Goal: Communication & Community: Answer question/provide support

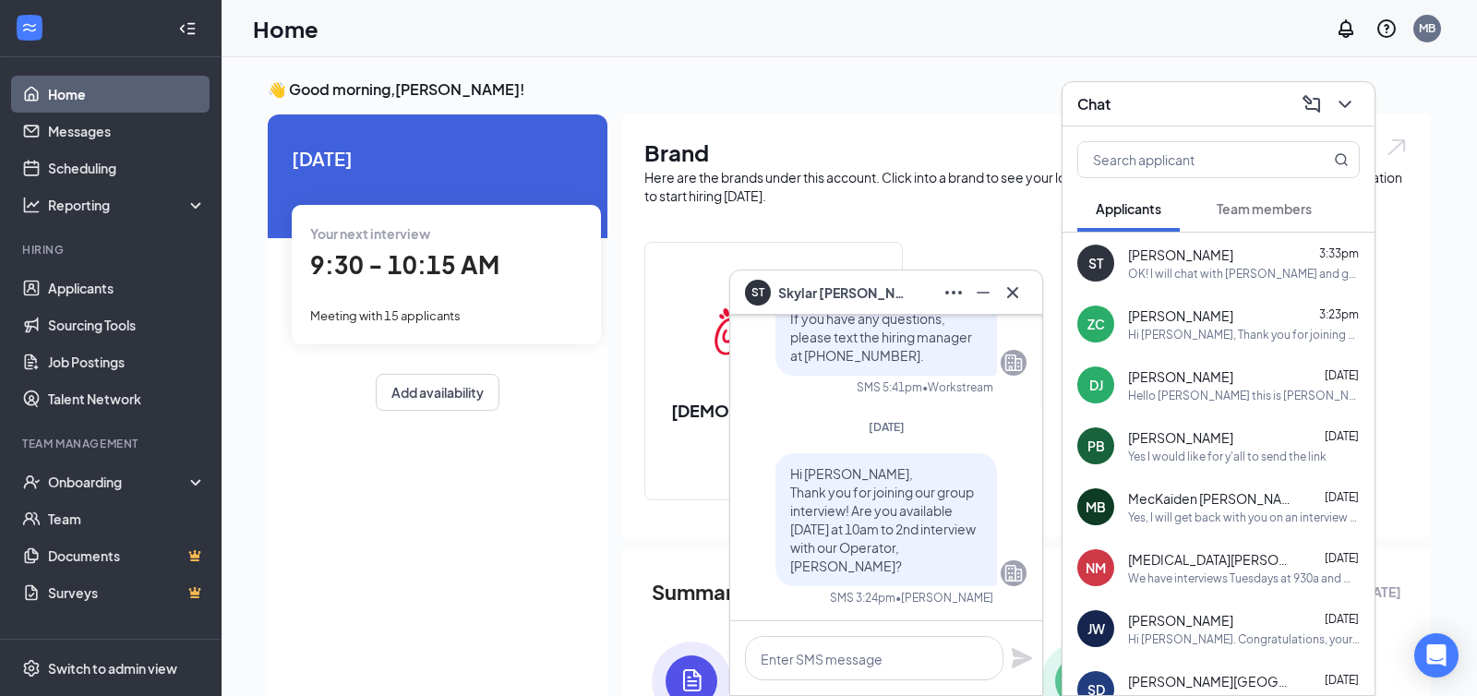
click at [1202, 328] on div "Hi [PERSON_NAME], Thank you for joining our group interview. Are you available …" at bounding box center [1244, 335] width 232 height 16
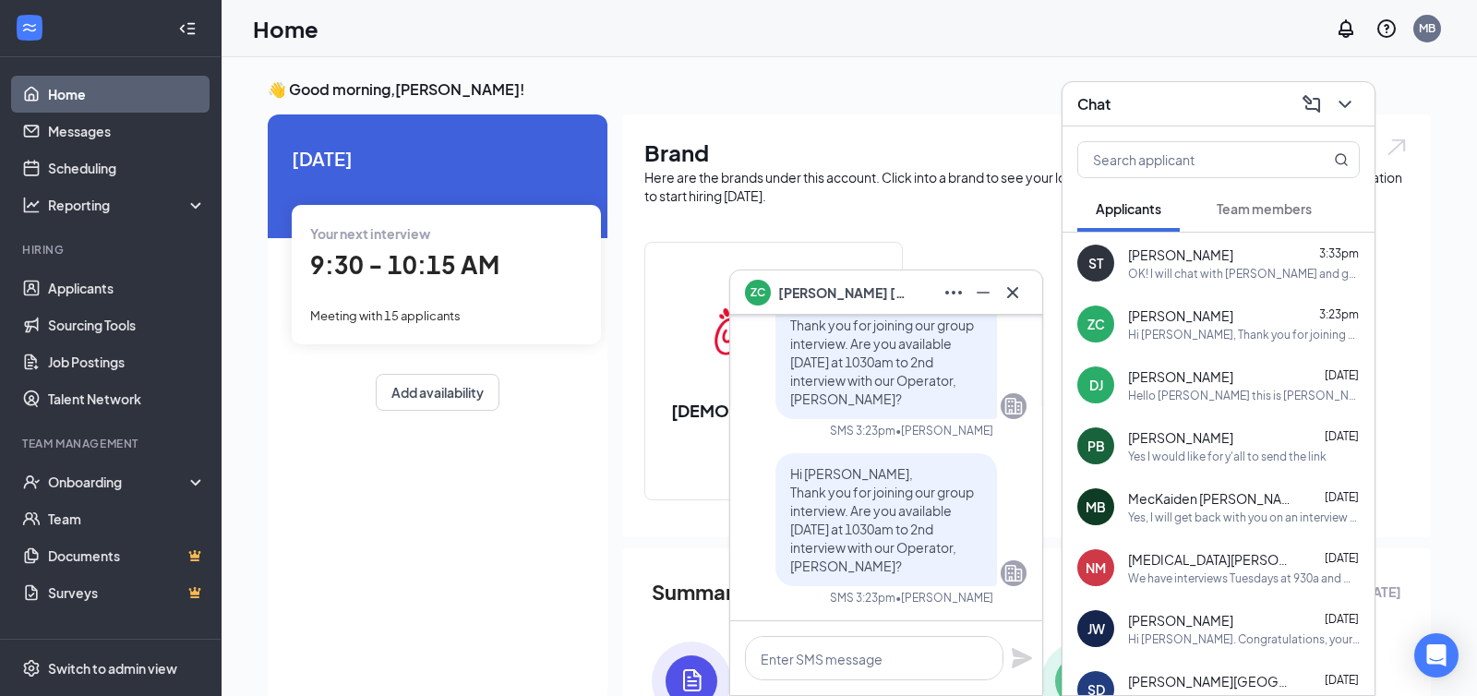
click at [848, 493] on span "Hi [PERSON_NAME], Thank you for joining our group interview. Are you available …" at bounding box center [882, 519] width 184 height 109
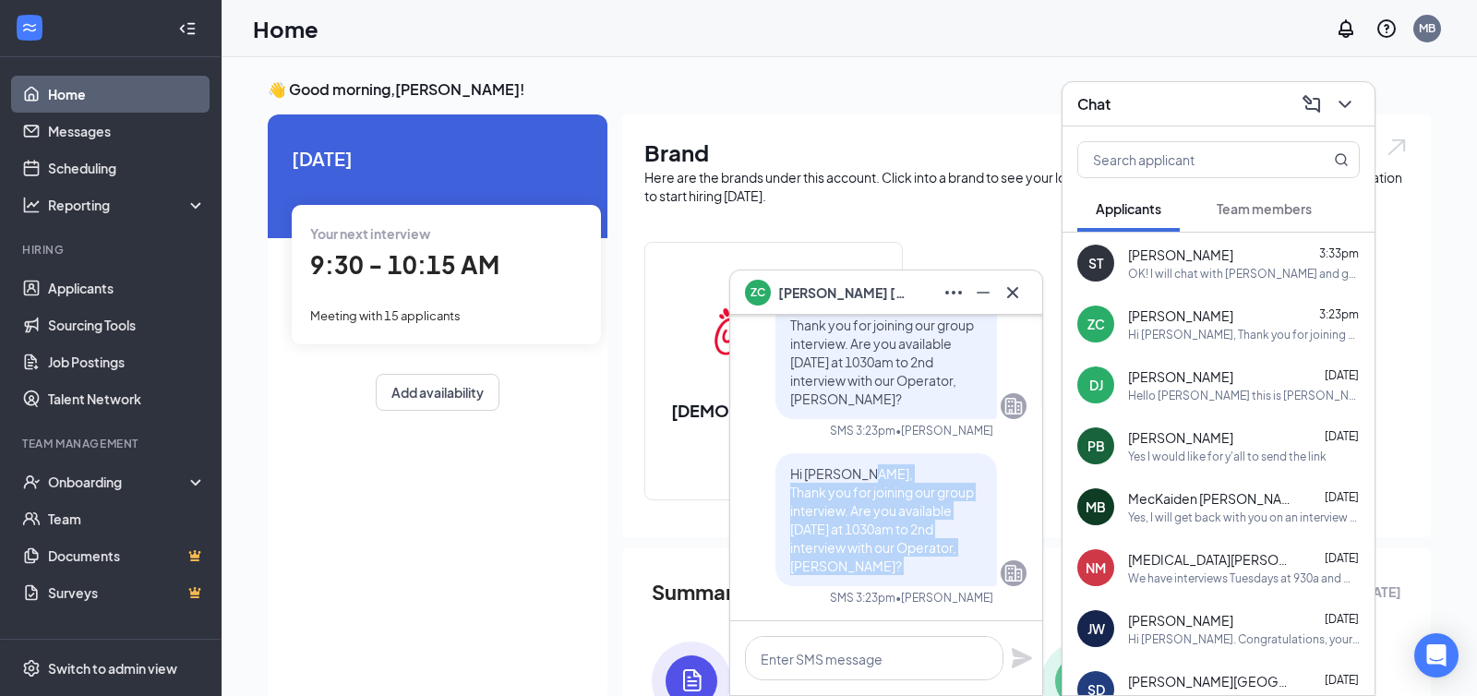
click at [848, 493] on span "Hi [PERSON_NAME], Thank you for joining our group interview. Are you available …" at bounding box center [882, 519] width 184 height 109
drag, startPoint x: 790, startPoint y: 475, endPoint x: 884, endPoint y: 583, distance: 143.3
click at [884, 583] on div "Hi [PERSON_NAME], Thank you for joining our group interview. Are you available …" at bounding box center [886, 519] width 222 height 133
copy span "Hi [PERSON_NAME], Thank you for joining our group interview. Are you available …"
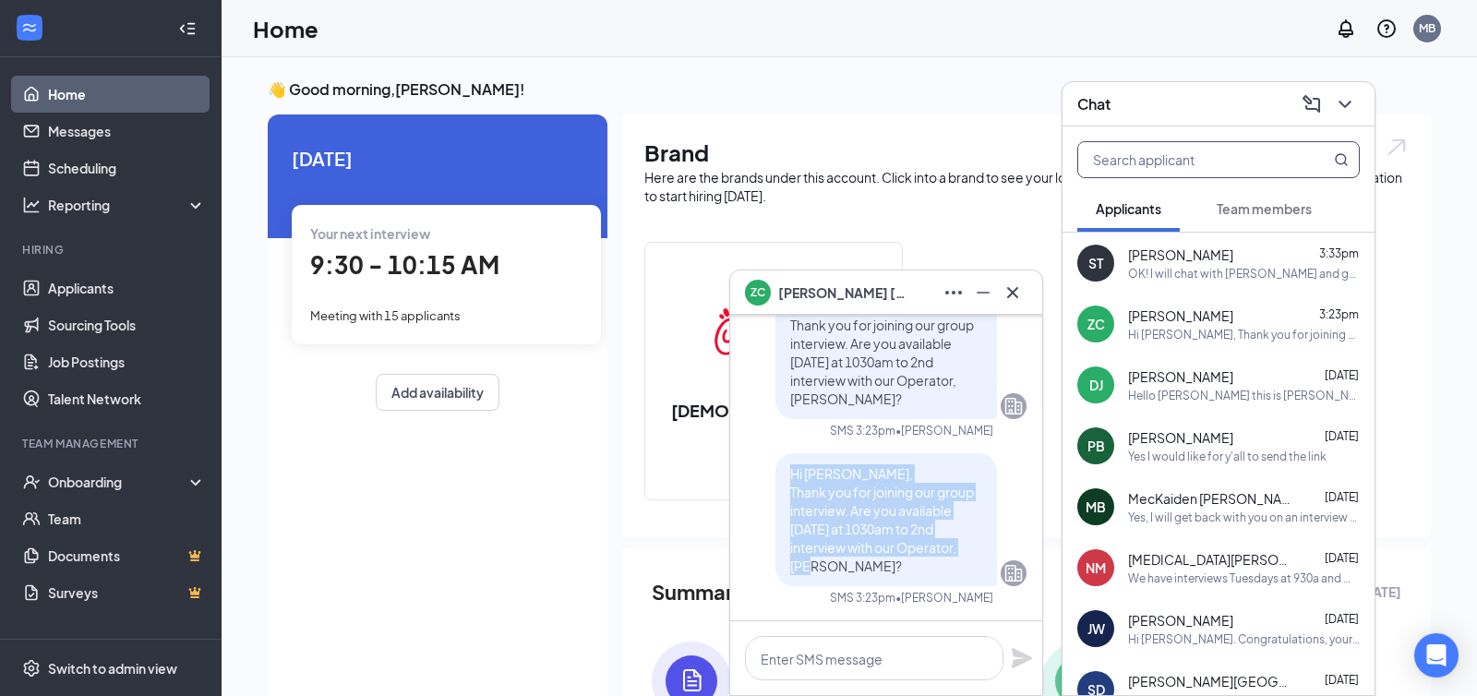
click at [1205, 158] on input "text" at bounding box center [1187, 159] width 219 height 35
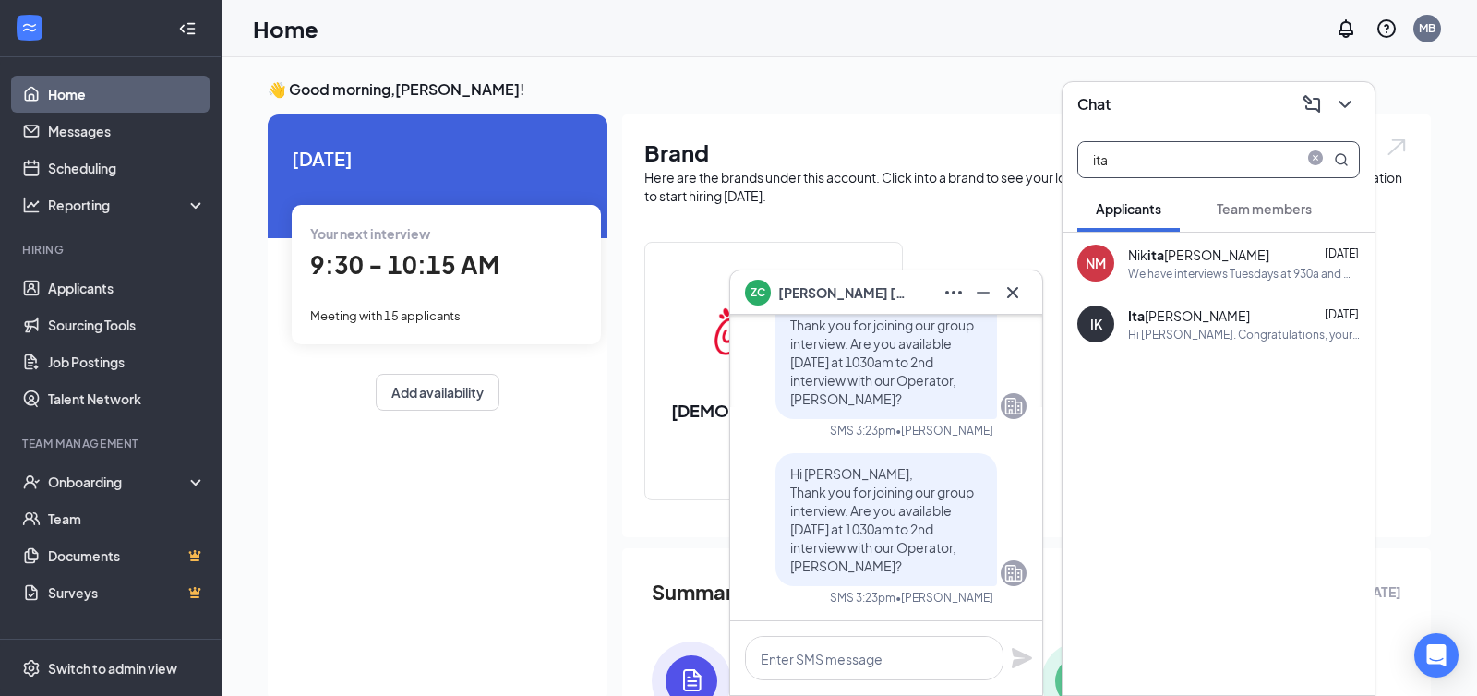
type input "ita"
click at [1169, 315] on div "[PERSON_NAME]" at bounding box center [1189, 315] width 122 height 18
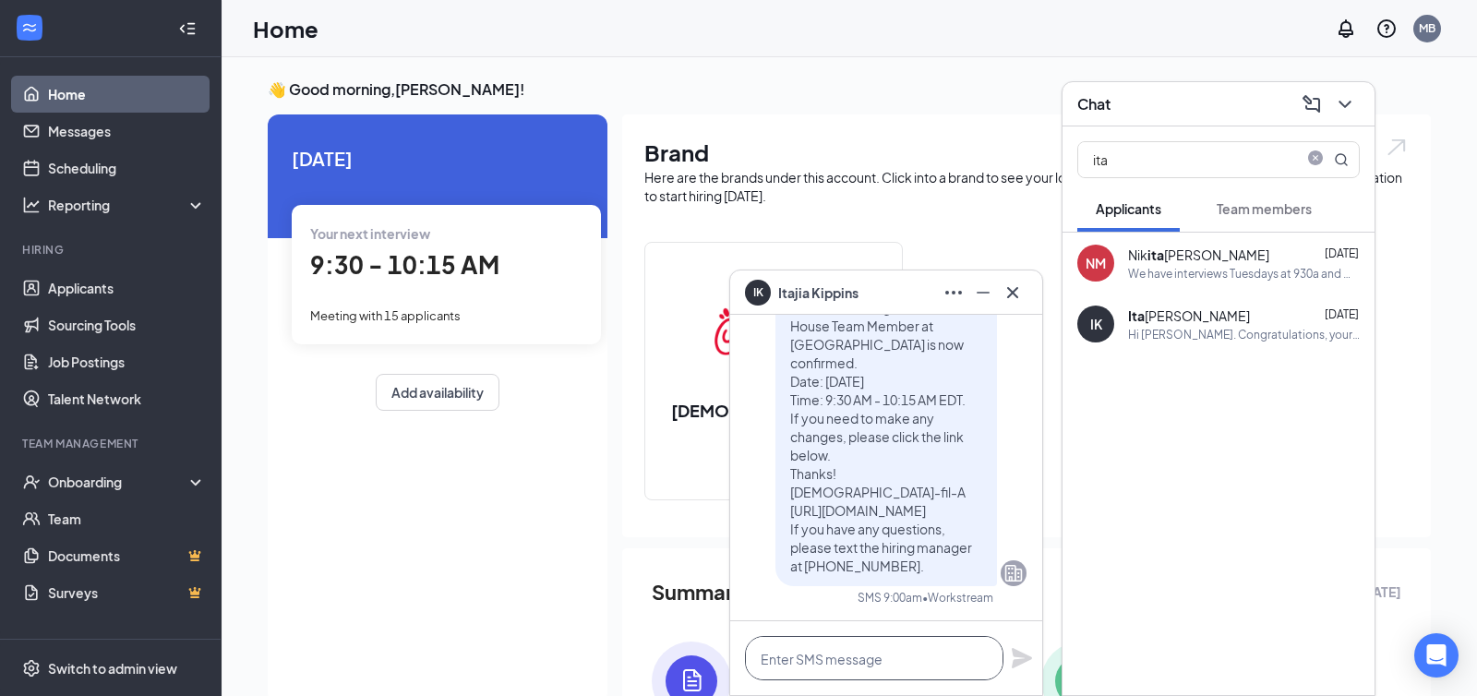
click at [793, 669] on textarea at bounding box center [874, 658] width 258 height 44
paste textarea "Hi [PERSON_NAME], Thank you for joining our group interview. Are you available …"
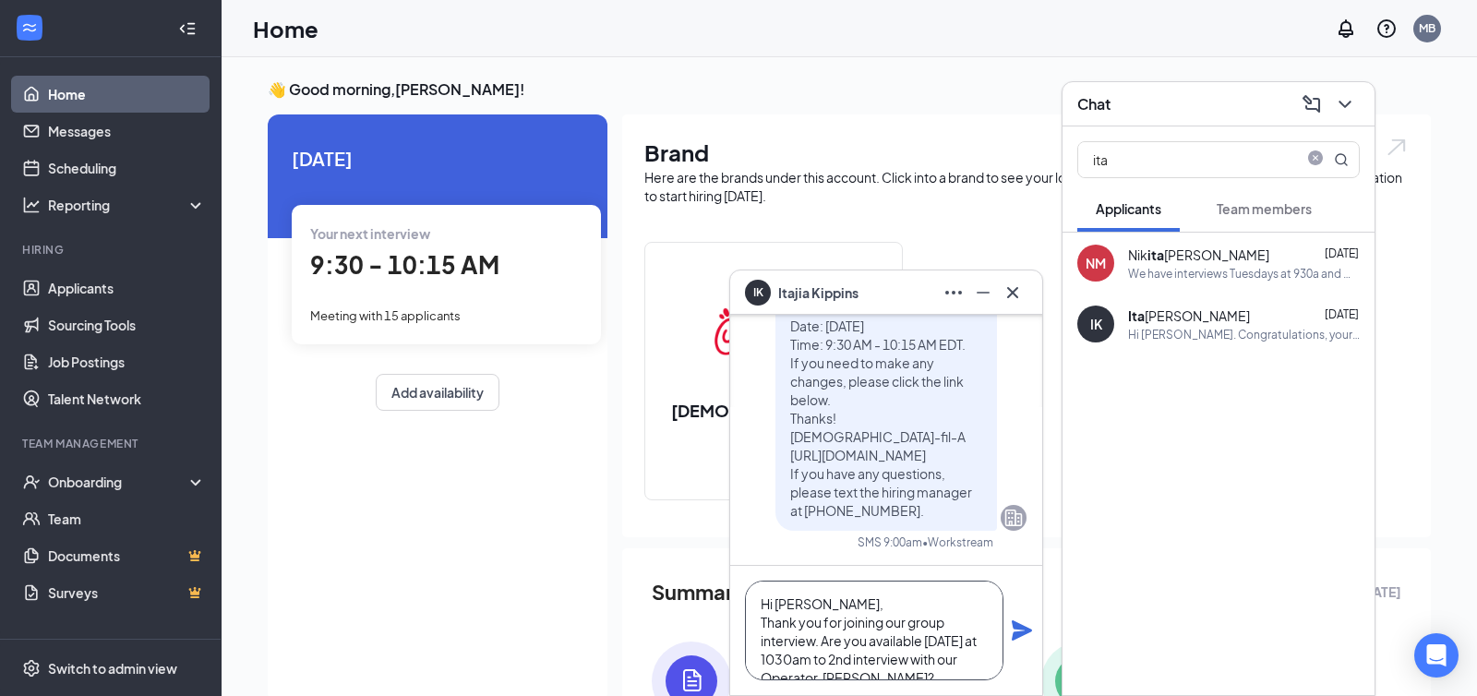
scroll to position [18, 0]
click at [793, 587] on textarea "Hi [PERSON_NAME], Thank you for joining our group interview. Are you available …" at bounding box center [874, 631] width 258 height 100
click at [918, 643] on textarea "Hi [PERSON_NAME], Thank you for joining our group interview. Are you available …" at bounding box center [874, 631] width 258 height 100
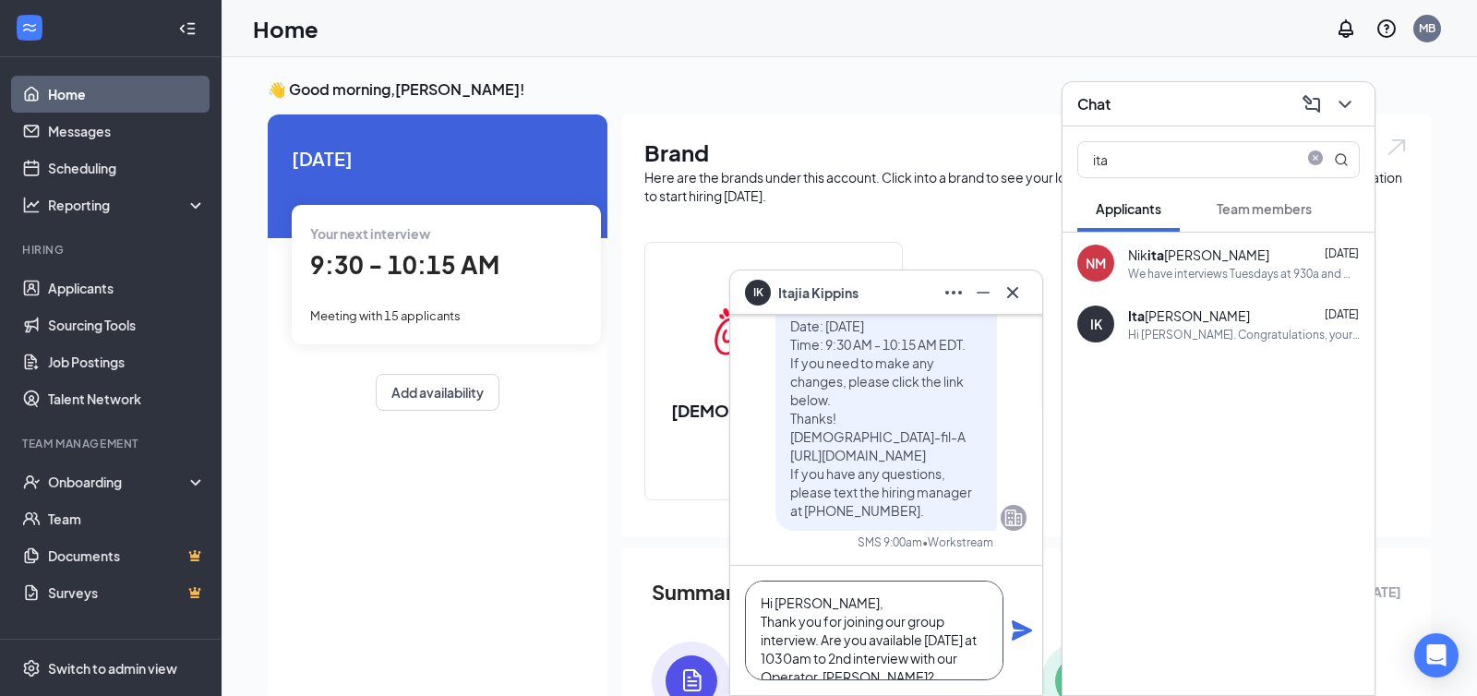
click at [786, 665] on textarea "Hi [PERSON_NAME], Thank you for joining our group interview. Are you available …" at bounding box center [874, 631] width 258 height 100
click at [899, 675] on textarea "Hi [PERSON_NAME], Thank you for joining our group interview. Are you available …" at bounding box center [874, 631] width 258 height 100
drag, startPoint x: 892, startPoint y: 672, endPoint x: 703, endPoint y: 546, distance: 226.3
click at [703, 546] on div "IK Itajia [PERSON_NAME] Itajia Kippins Applicant [DEMOGRAPHIC_DATA]-fil-A Grand…" at bounding box center [849, 479] width 1255 height 845
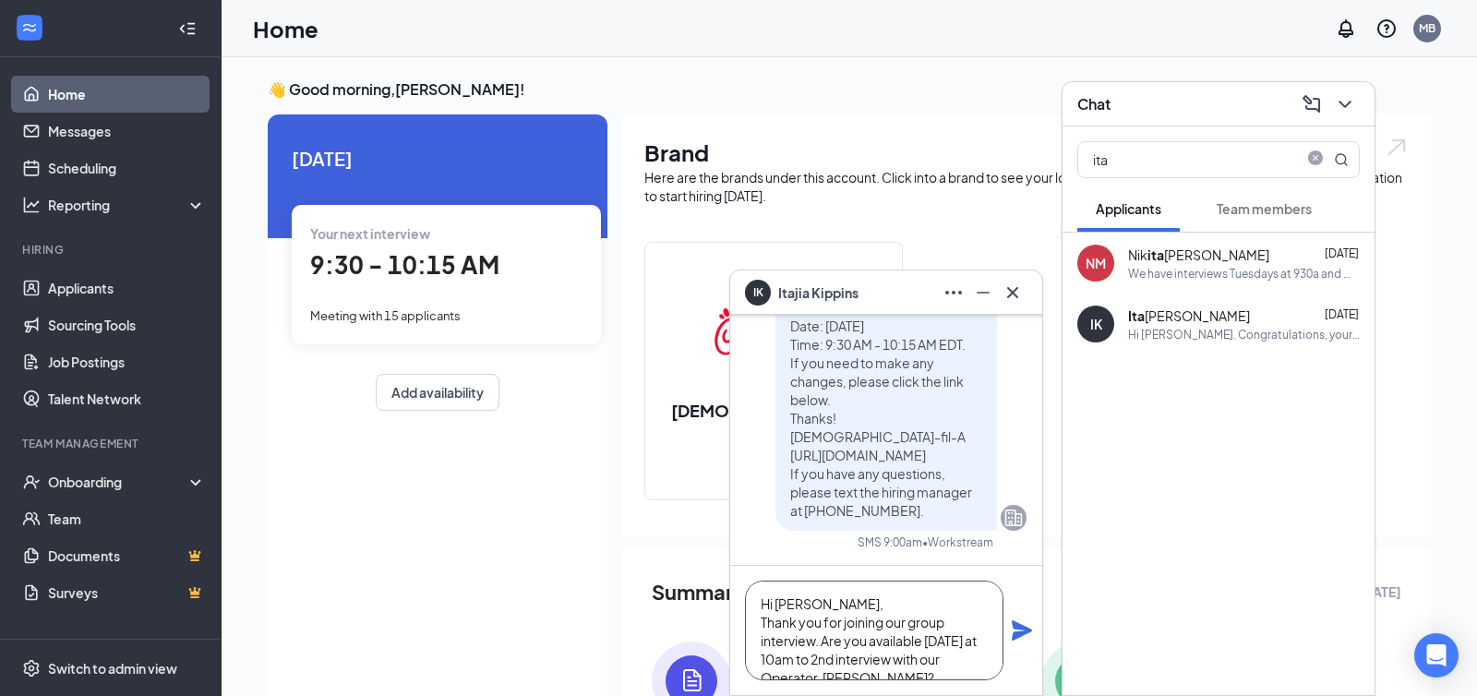
type textarea "Hi [PERSON_NAME], Thank you for joining our group interview. Are you available …"
click at [1017, 643] on div "Hi [PERSON_NAME], Thank you for joining our group interview. Are you available …" at bounding box center [886, 630] width 312 height 129
click at [1017, 631] on icon "Plane" at bounding box center [1022, 630] width 22 height 22
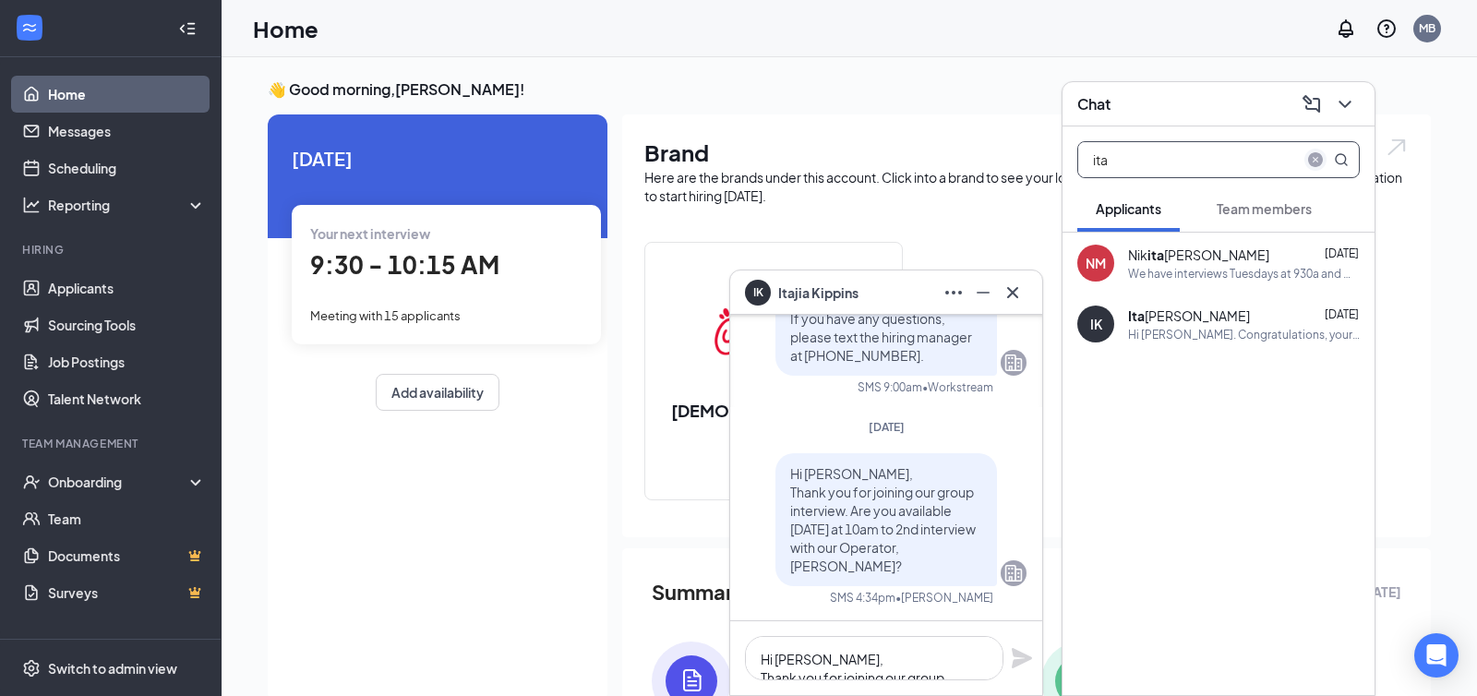
click at [1314, 154] on icon "close-circle" at bounding box center [1315, 159] width 15 height 15
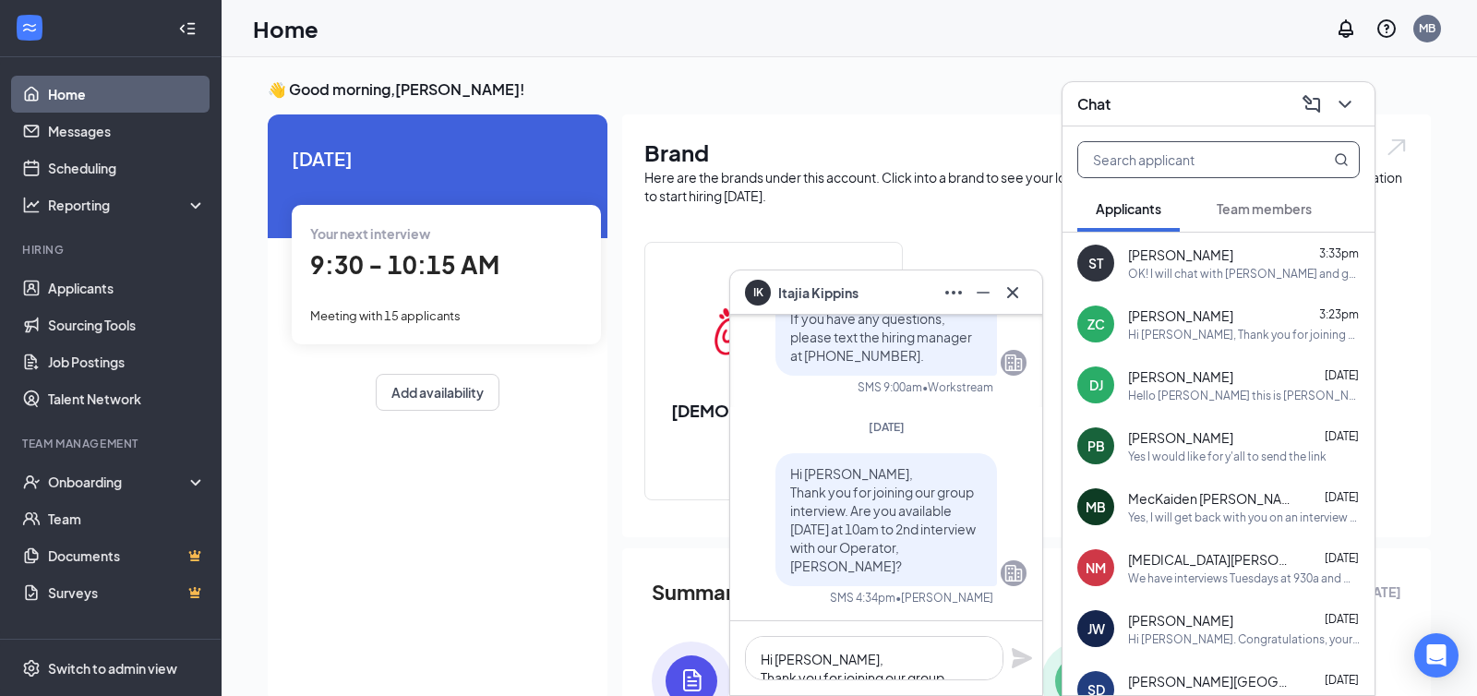
click at [1164, 504] on span "MecKaiden [PERSON_NAME]" at bounding box center [1211, 498] width 166 height 18
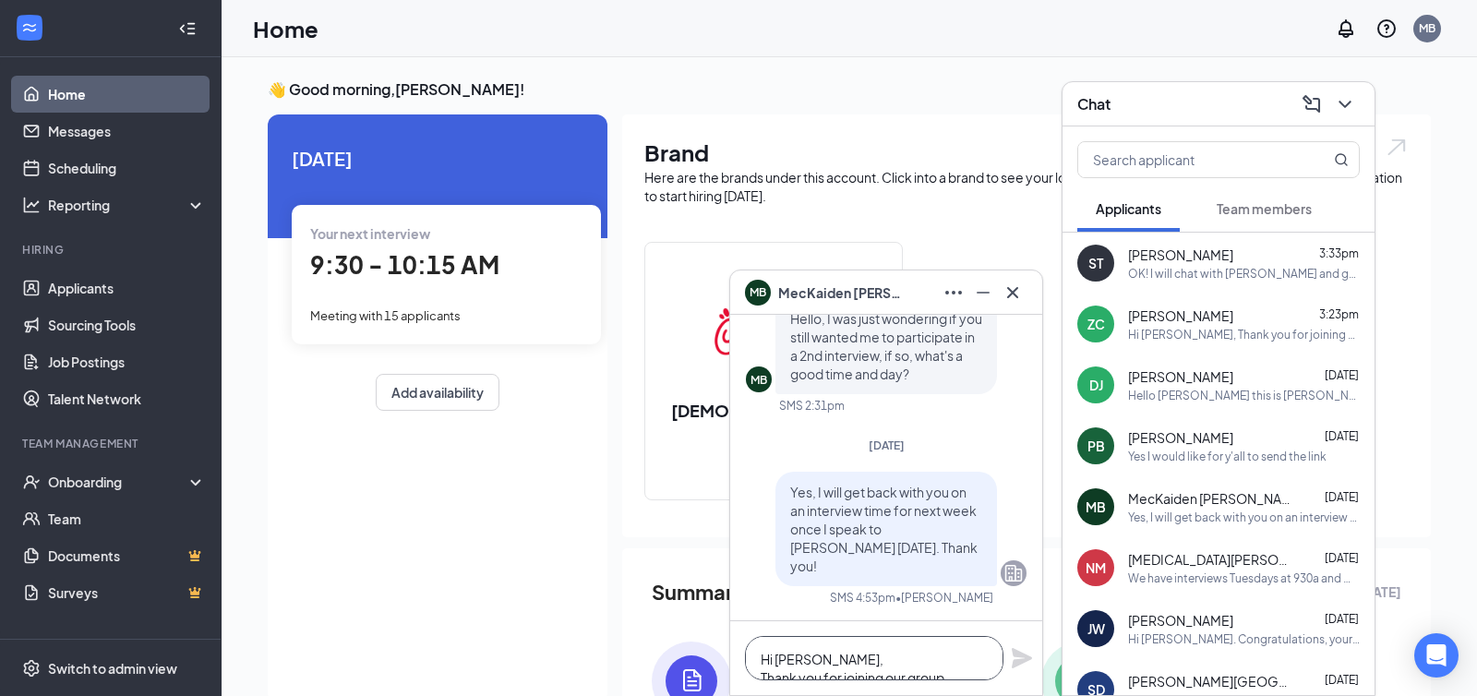
click at [842, 665] on textarea "Hi [PERSON_NAME], Thank you for joining our group interview. Are you available …" at bounding box center [874, 658] width 258 height 44
paste textarea "Hi [PERSON_NAME], Thank you for joining our group interview. Are you available …"
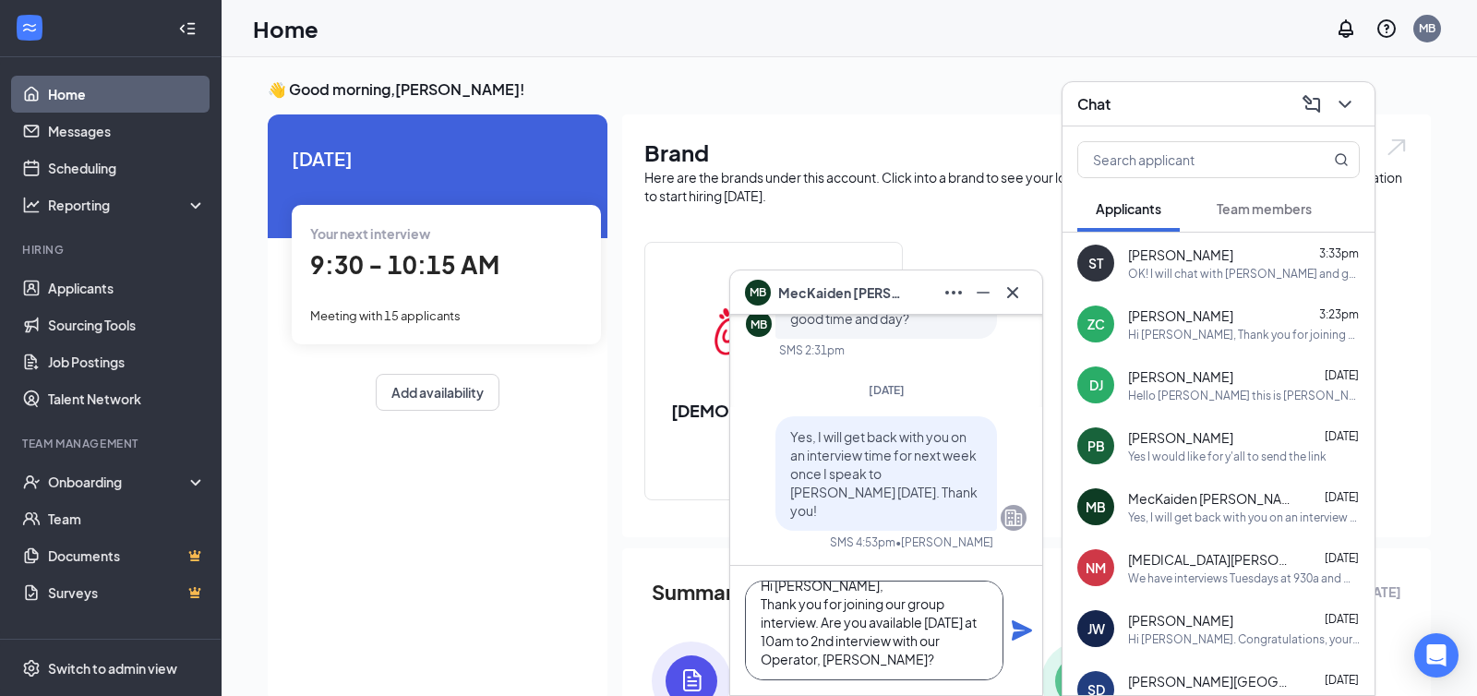
click at [786, 592] on textarea "Hi [PERSON_NAME], Thank you for joining our group interview. Are you available …" at bounding box center [874, 631] width 258 height 100
click at [827, 622] on textarea "Hi [PERSON_NAME], Thank you for joining our group interview. Are you available …" at bounding box center [874, 631] width 258 height 100
drag, startPoint x: 821, startPoint y: 625, endPoint x: 733, endPoint y: 586, distance: 95.9
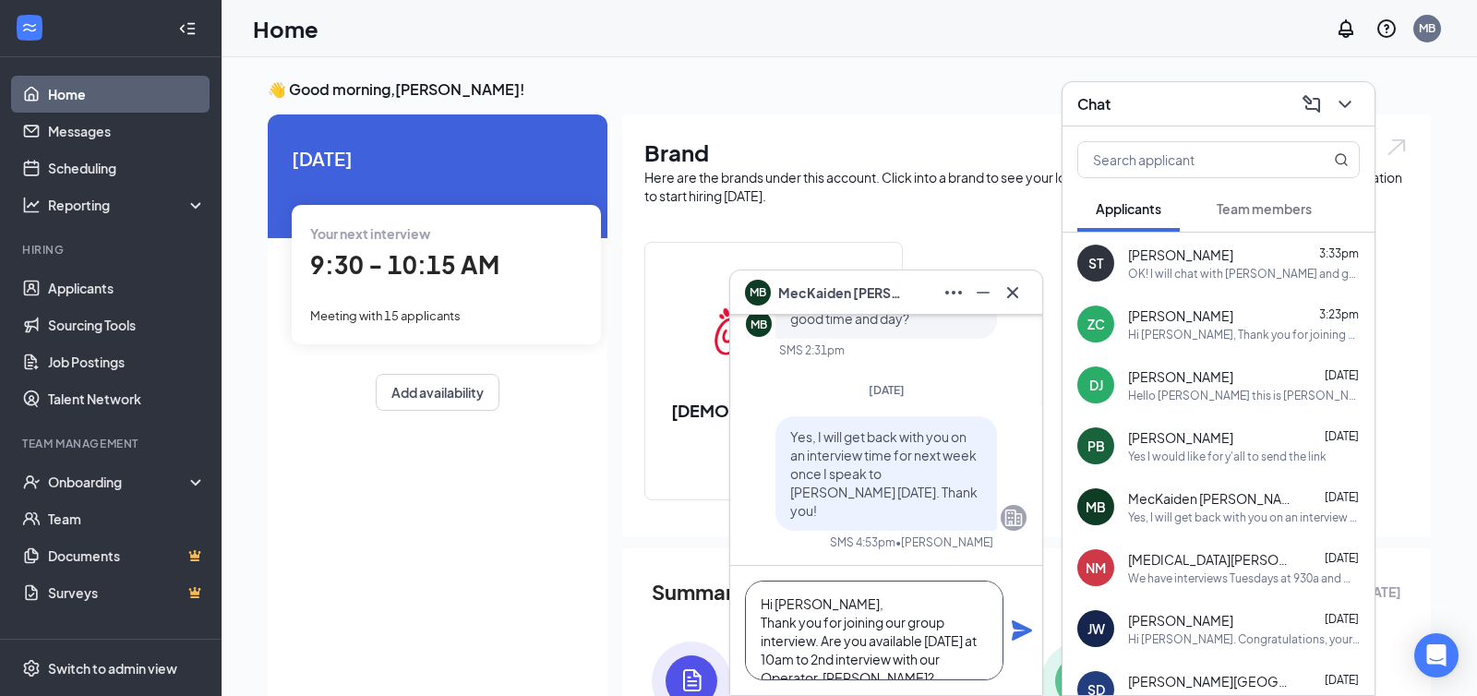
click at [733, 586] on div "Hi [PERSON_NAME], Thank you for joining our group interview. Are you available …" at bounding box center [886, 630] width 312 height 129
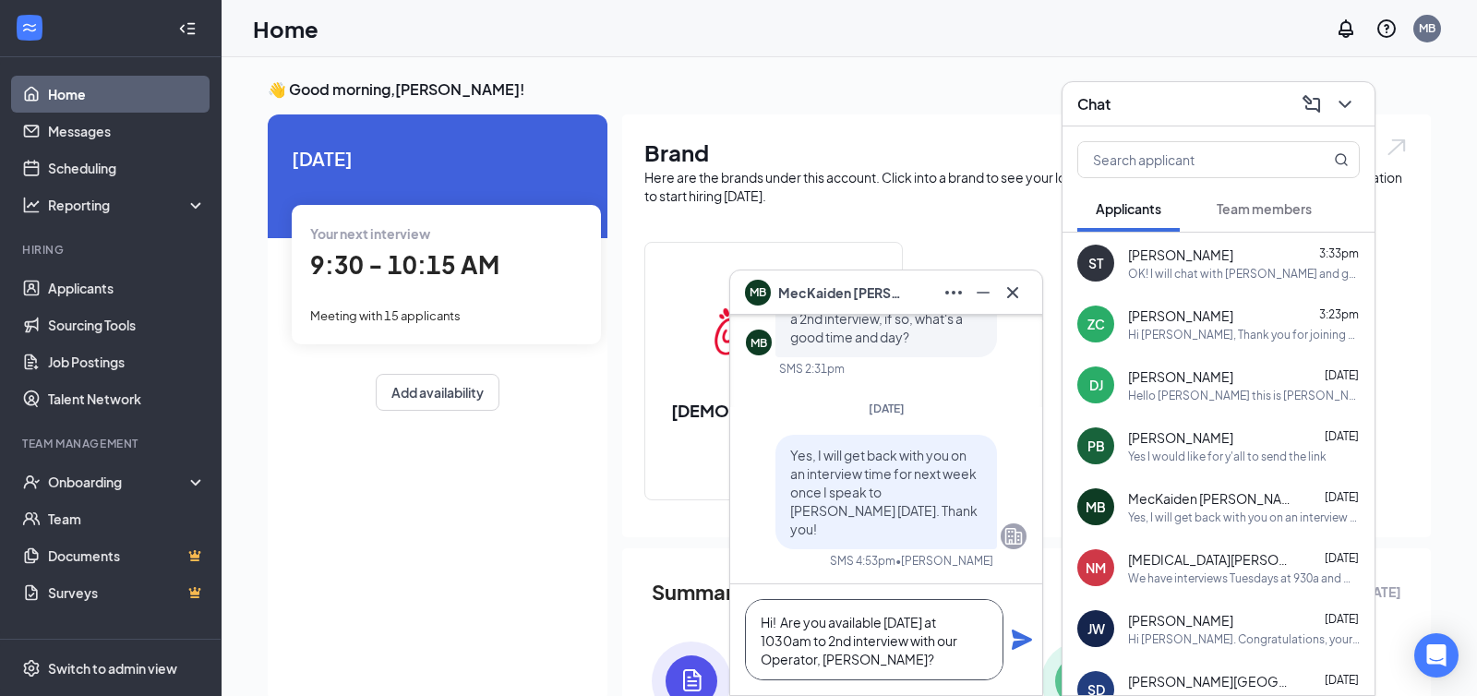
click at [887, 661] on textarea "Hi! Are you available [DATE] at 1030am to 2nd interview with our Operator, [PER…" at bounding box center [874, 639] width 258 height 81
click at [935, 664] on textarea "Hi! Are you available [DATE] at 1030am to 2nd interview with our Operator, [PER…" at bounding box center [874, 639] width 258 height 81
type textarea "Hi! Are you available [DATE] at 1030am to 2nd interview with our Operator, [PER…"
click at [1015, 645] on icon "Plane" at bounding box center [1022, 640] width 20 height 20
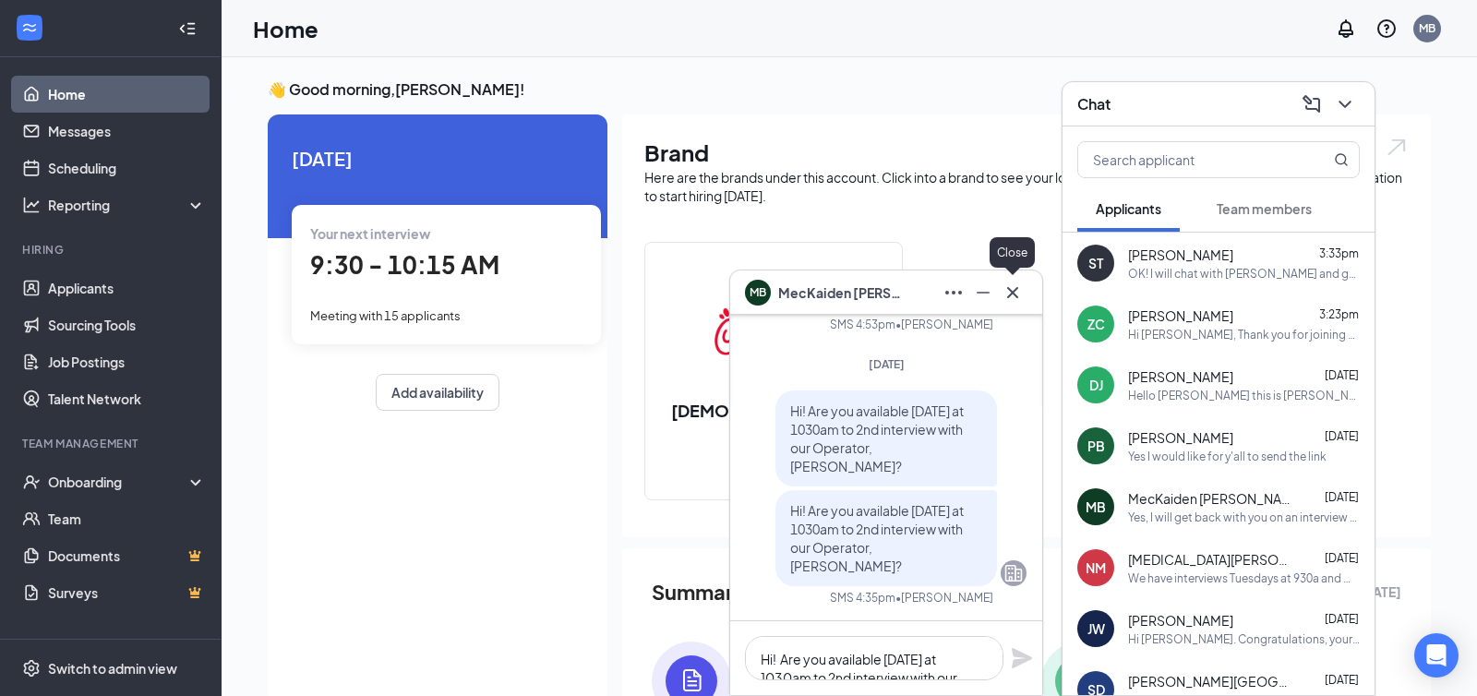
click at [1016, 282] on icon "Cross" at bounding box center [1013, 293] width 22 height 22
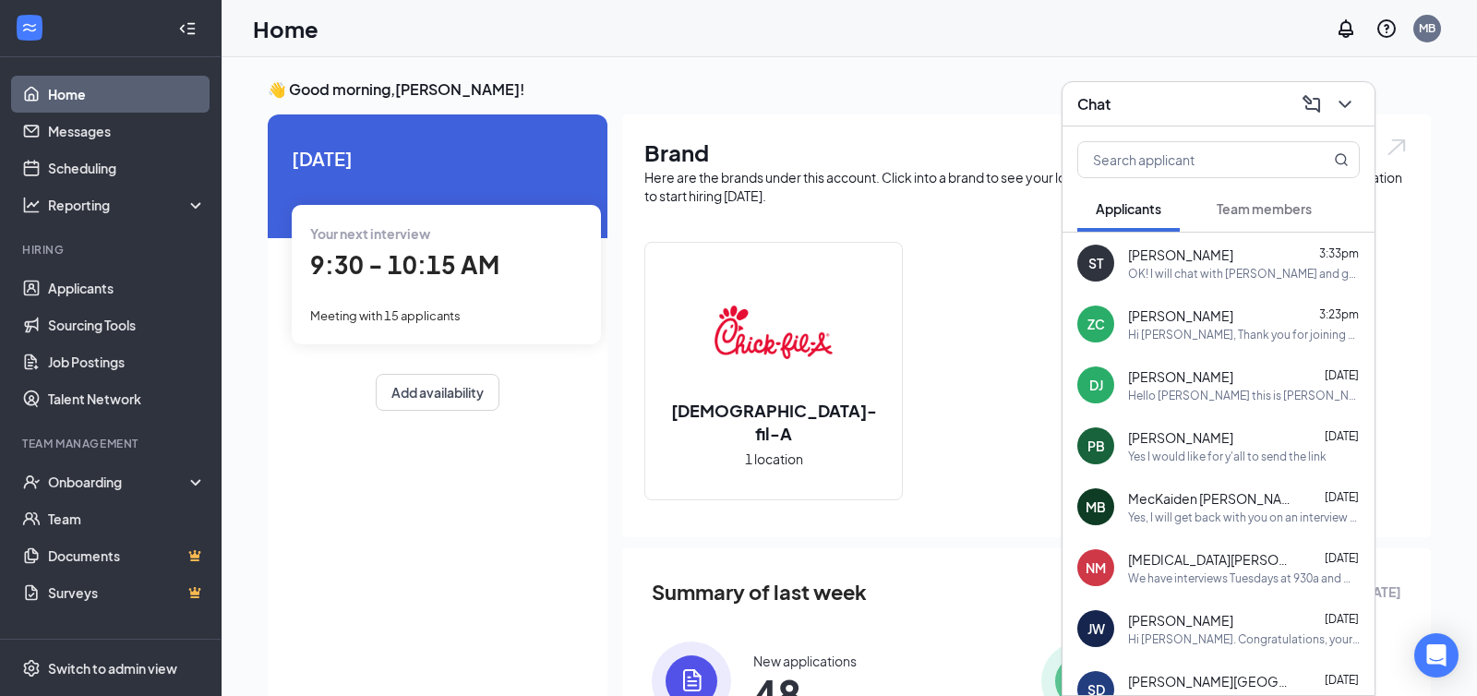
click at [1228, 202] on span "Team members" at bounding box center [1264, 208] width 95 height 17
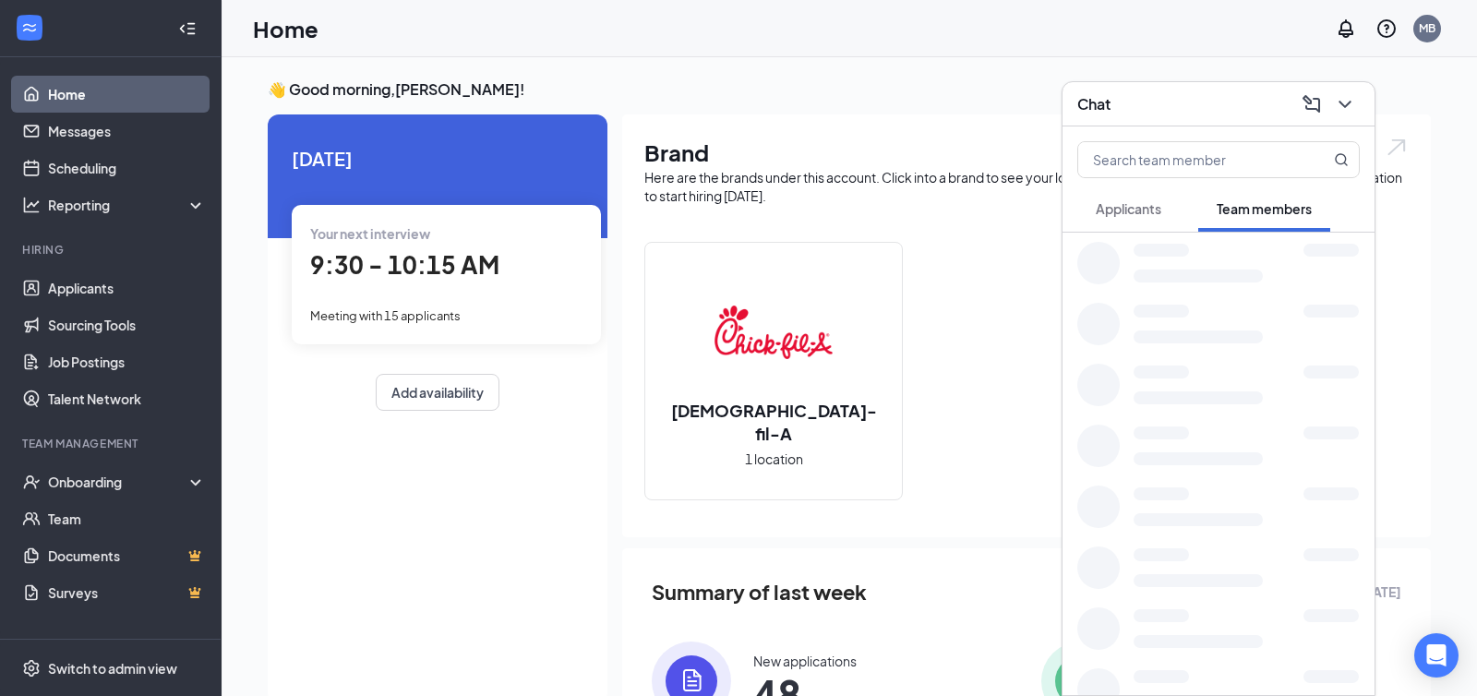
click at [1130, 220] on button "Applicants" at bounding box center [1128, 209] width 102 height 46
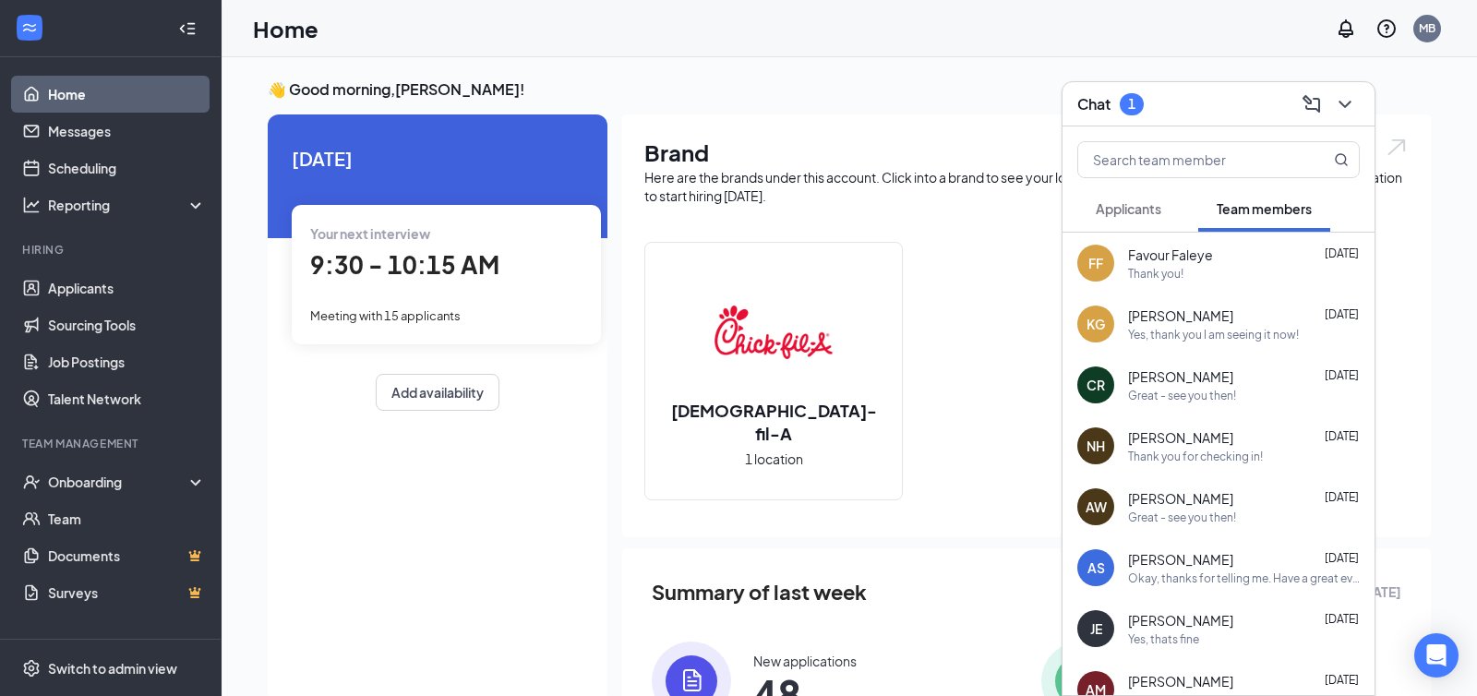
click at [1139, 225] on button "Applicants" at bounding box center [1128, 209] width 102 height 46
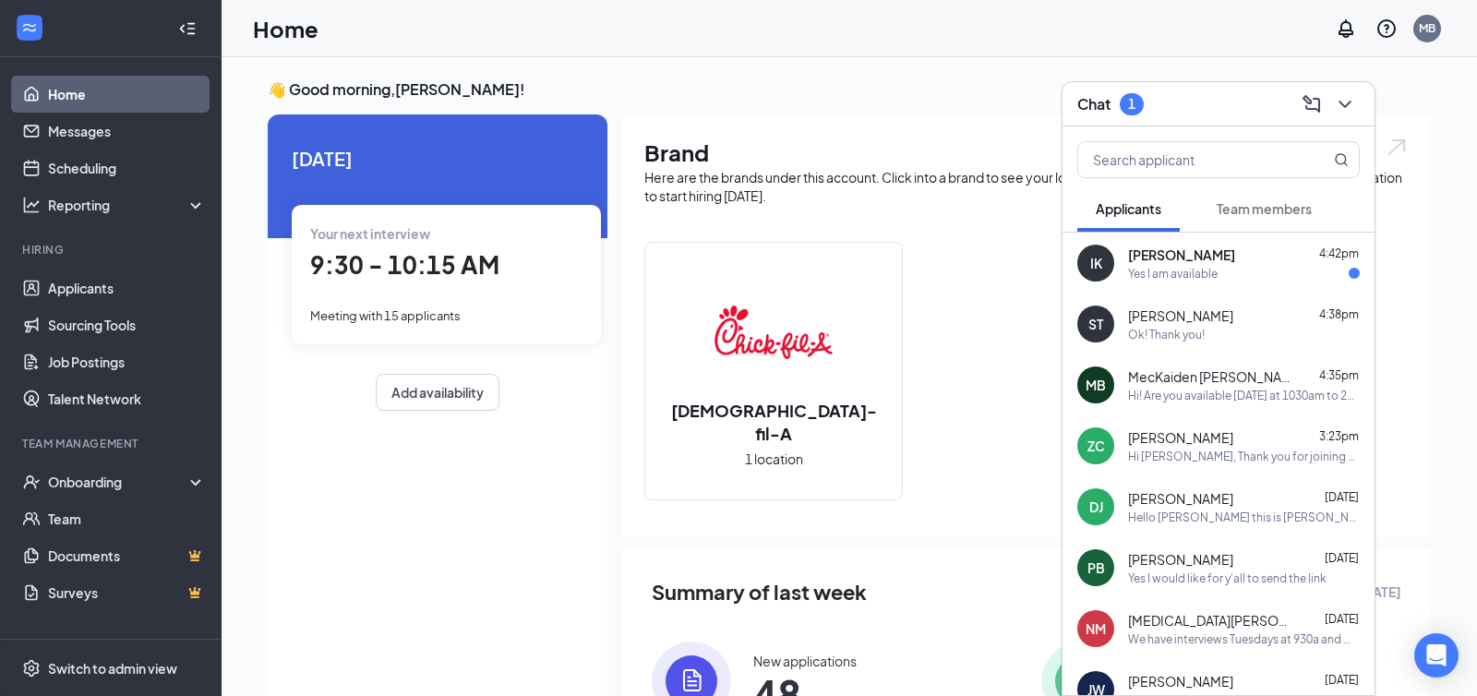
click at [1197, 244] on div "IK Itajia Kippins 4:42pm Yes I am available" at bounding box center [1218, 263] width 312 height 61
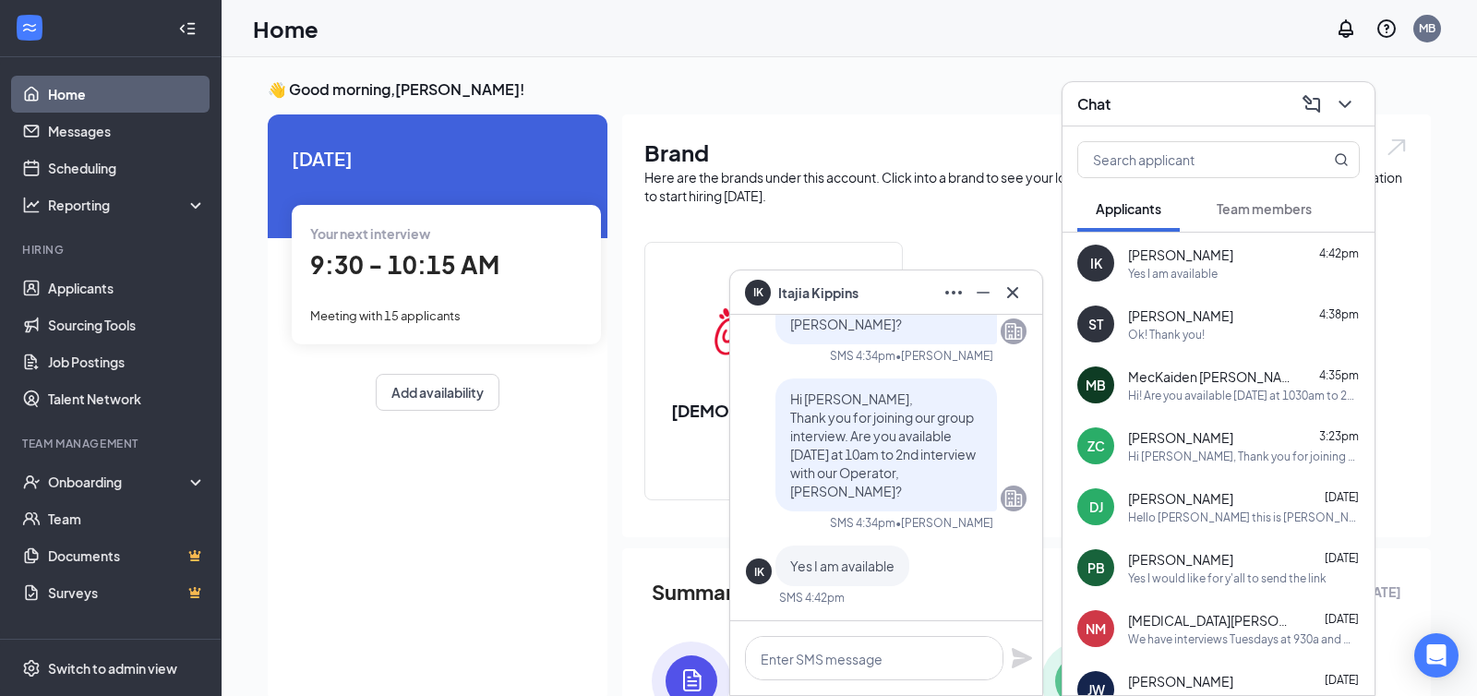
click at [818, 685] on div at bounding box center [886, 658] width 312 height 74
click at [812, 664] on textarea at bounding box center [874, 658] width 258 height 44
click at [816, 665] on textarea "Great" at bounding box center [874, 658] width 258 height 44
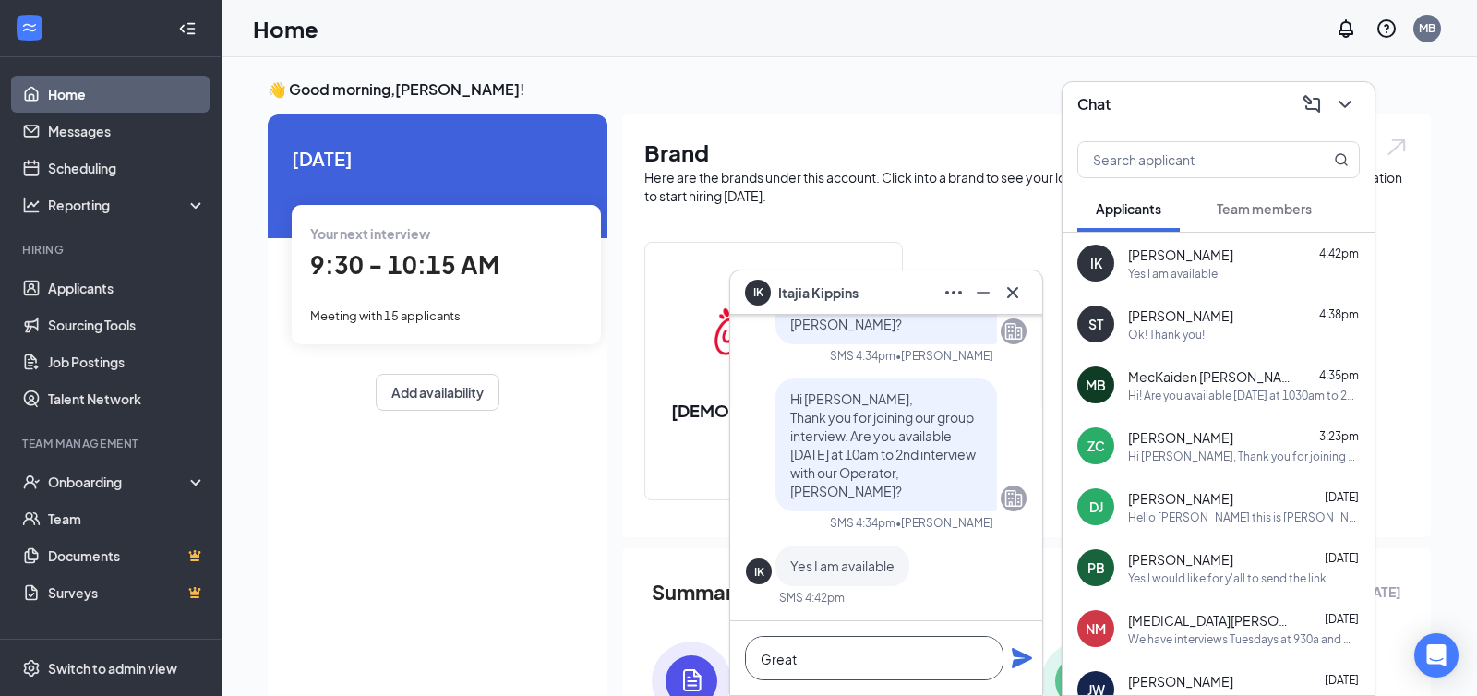
paste textarea "Sounds great - see you at _____! Please bring 2 forms of ID suitable for employ…"
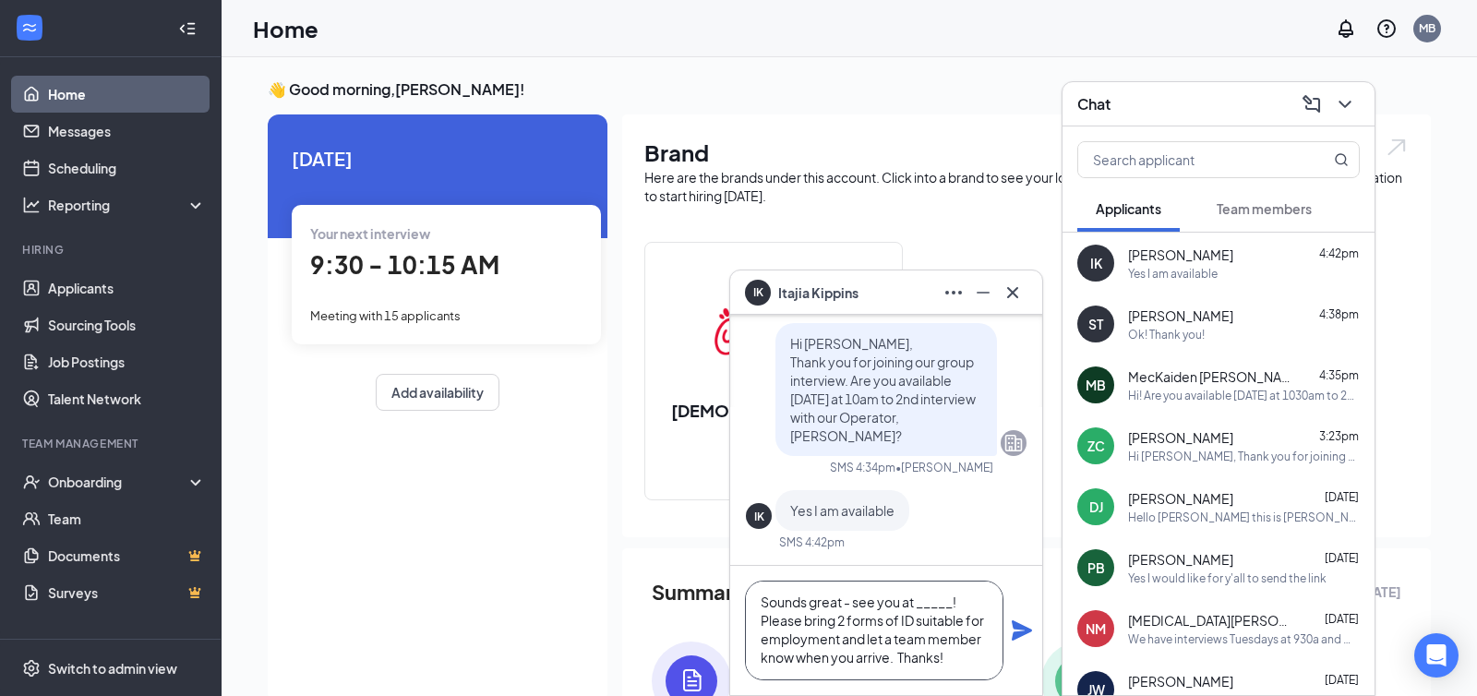
scroll to position [1, 0]
click at [939, 610] on textarea "Sounds great - see you at _____! Please bring 2 forms of ID suitable for employ…" at bounding box center [874, 631] width 258 height 100
drag, startPoint x: 956, startPoint y: 661, endPoint x: 733, endPoint y: 573, distance: 240.0
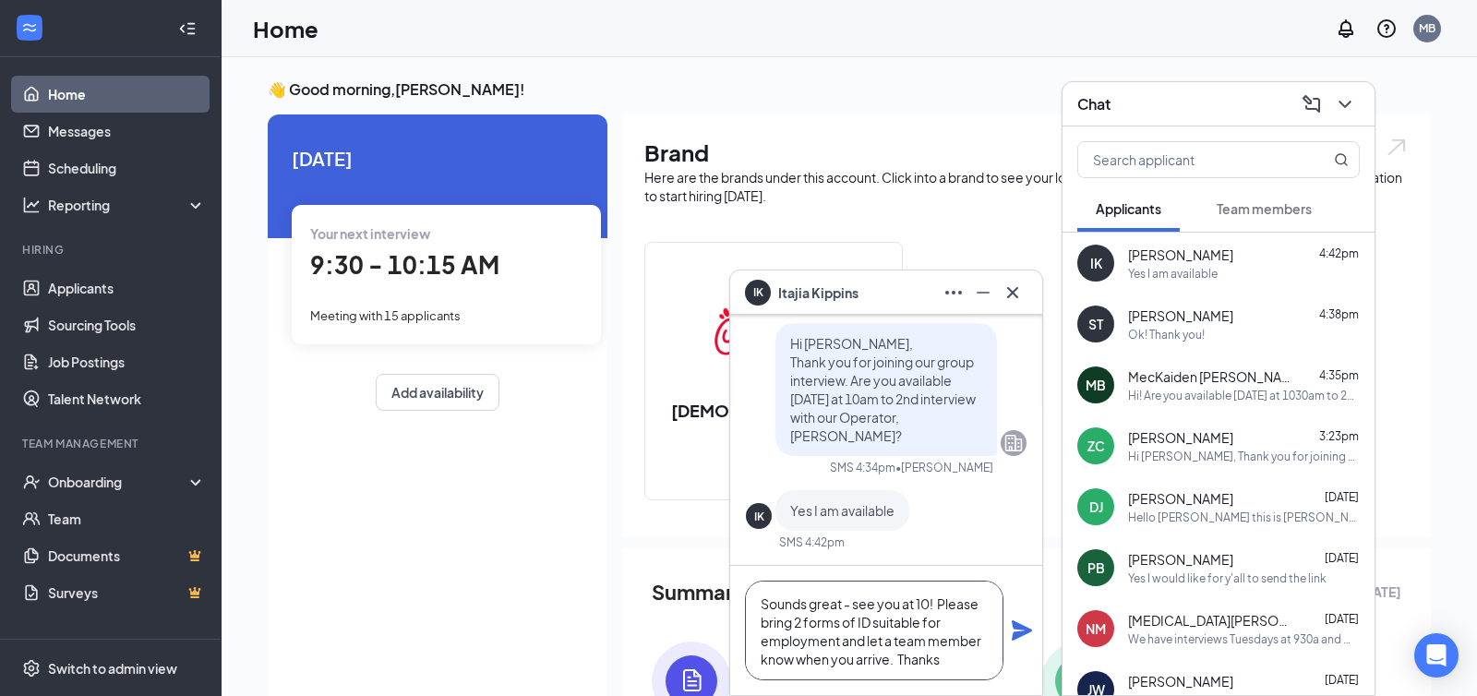
click at [733, 573] on div "Sounds great - see you at 10! Please bring 2 forms of ID suitable for employmen…" at bounding box center [886, 630] width 312 height 129
type textarea "Sounds great - see you at 10! Please bring 2 forms of ID suitable for employmen…"
click at [1025, 644] on div "Sounds great - see you at 10! Please bring 2 forms of ID suitable for employmen…" at bounding box center [886, 630] width 312 height 129
click at [1021, 629] on icon "Plane" at bounding box center [1022, 630] width 20 height 20
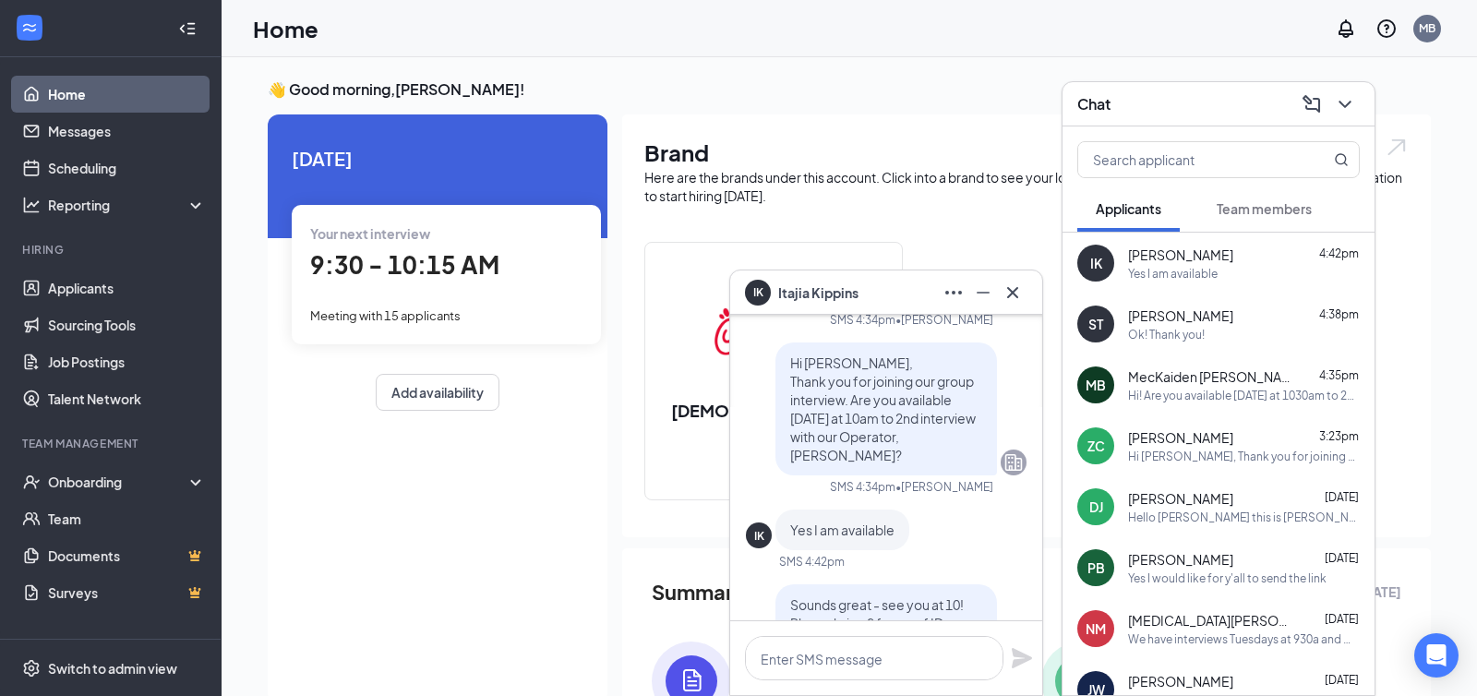
scroll to position [0, 0]
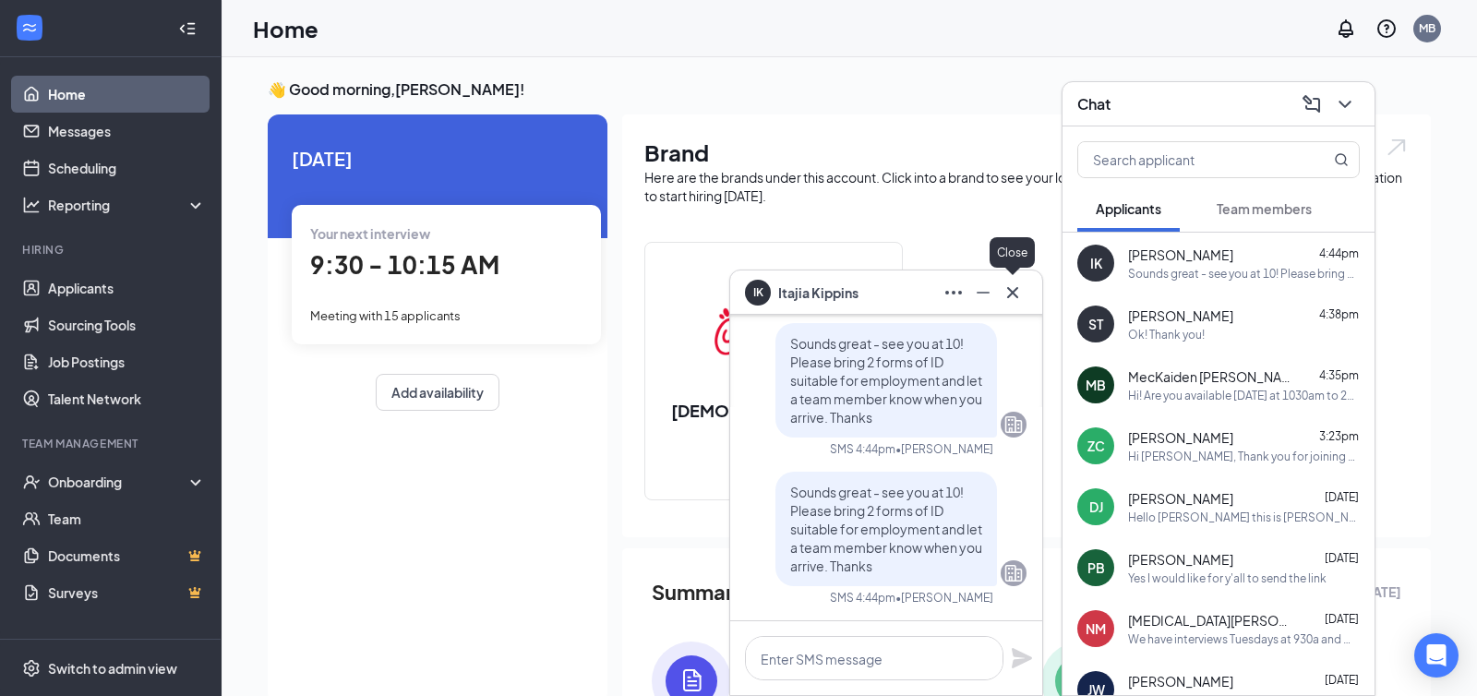
click at [1014, 291] on icon "Cross" at bounding box center [1012, 291] width 11 height 11
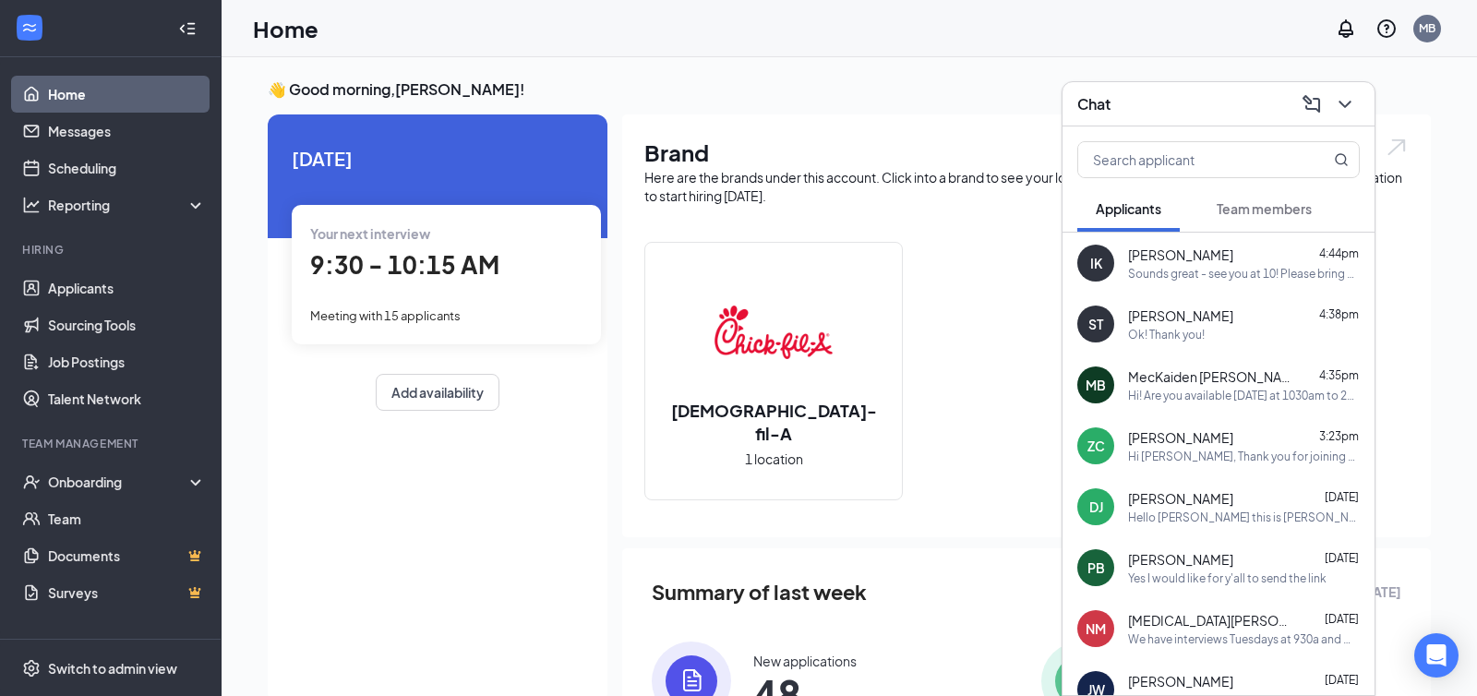
click at [1168, 457] on div "Hi [PERSON_NAME], Thank you for joining our group interview. Are you available …" at bounding box center [1244, 457] width 232 height 16
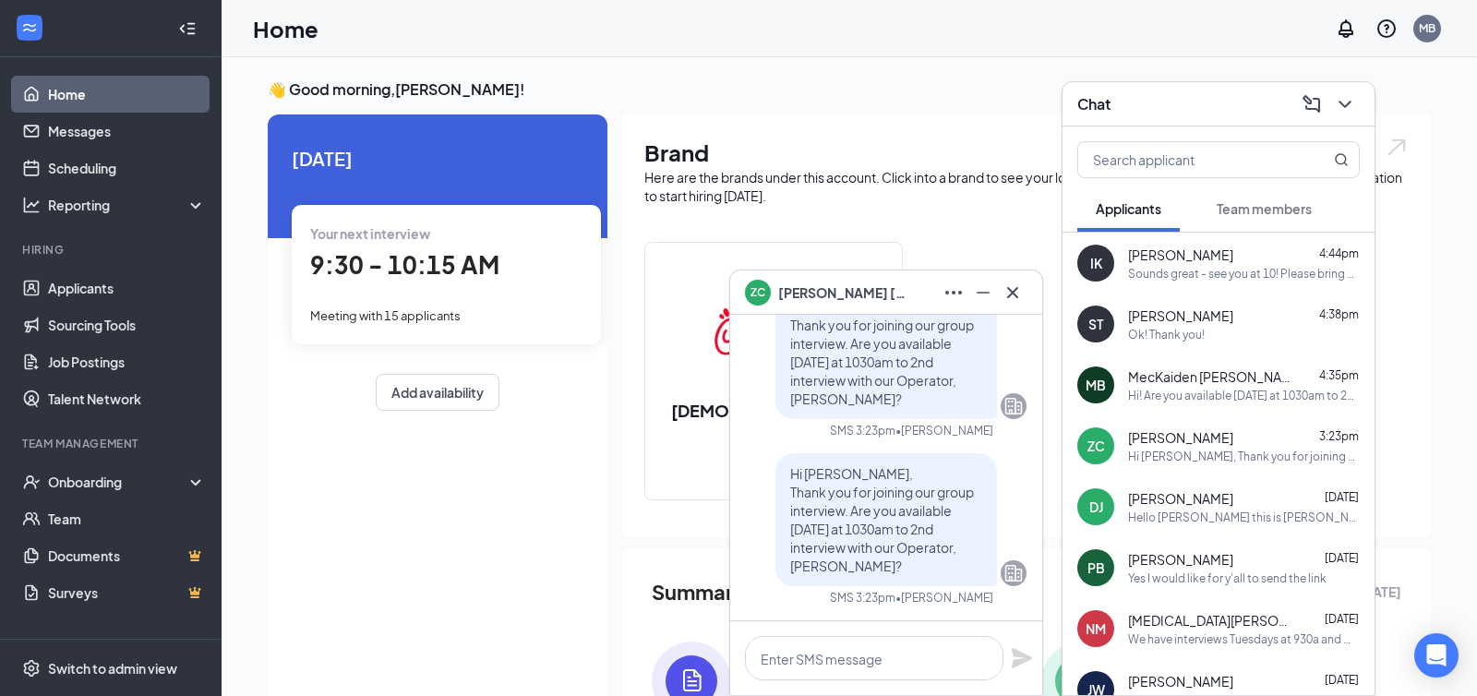
click at [1204, 396] on div "Hi! Are you available [DATE] at 1030am to 2nd interview with our Operator, [PER…" at bounding box center [1244, 396] width 232 height 16
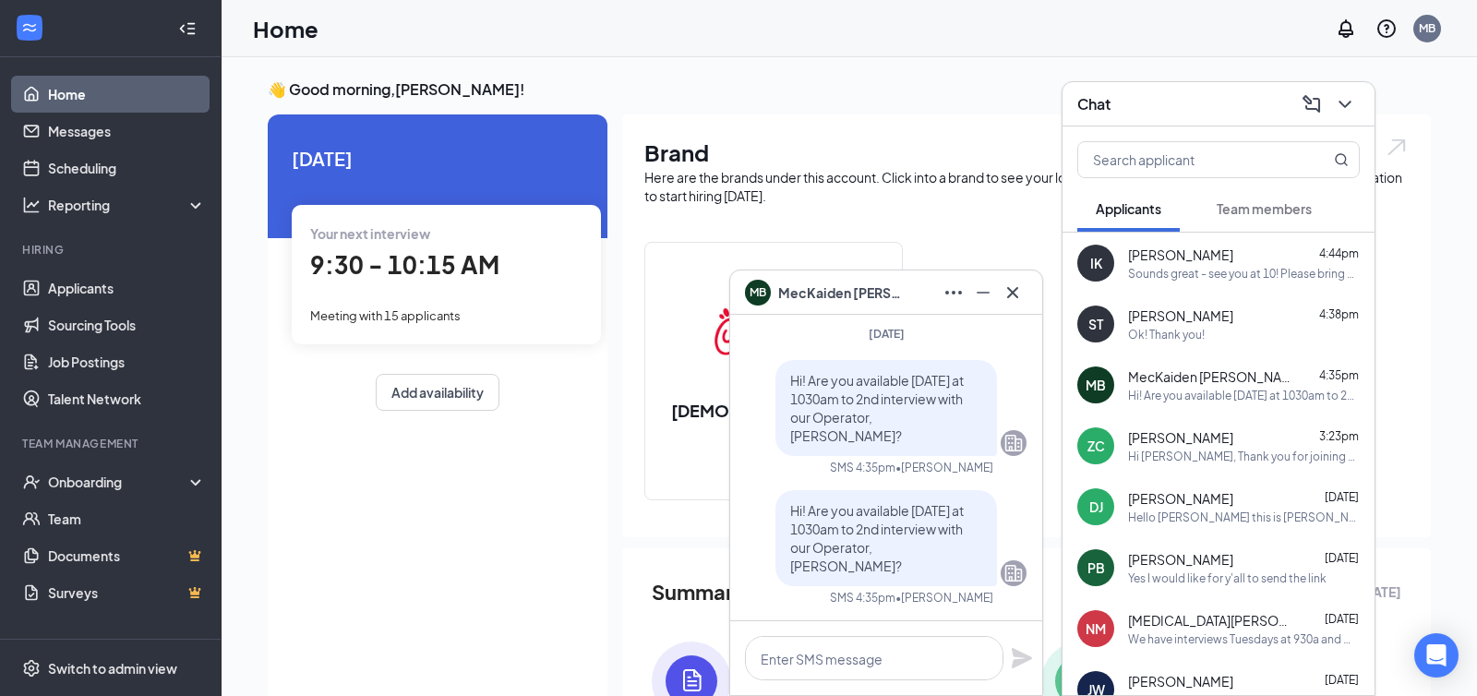
click at [1176, 449] on div "Hi [PERSON_NAME], Thank you for joining our group interview. Are you available …" at bounding box center [1244, 457] width 232 height 16
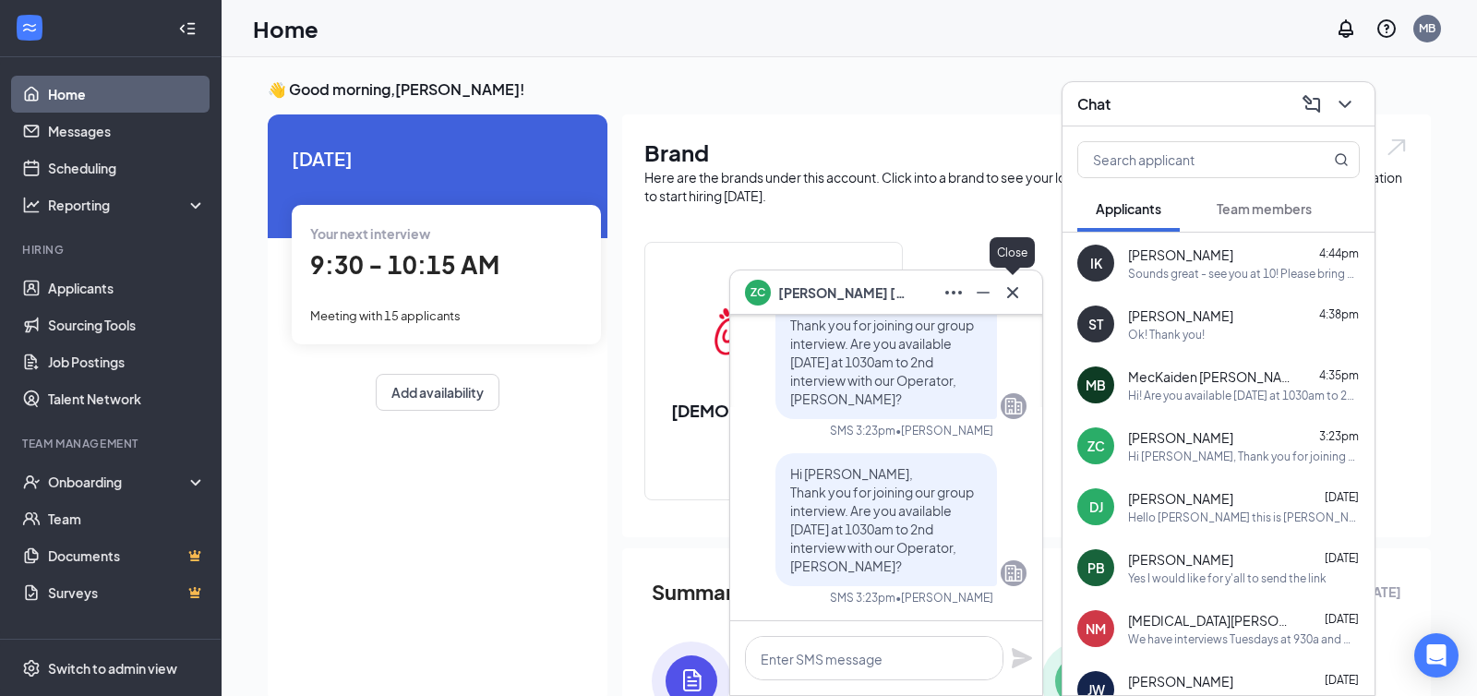
click at [1015, 291] on icon "Cross" at bounding box center [1012, 291] width 11 height 11
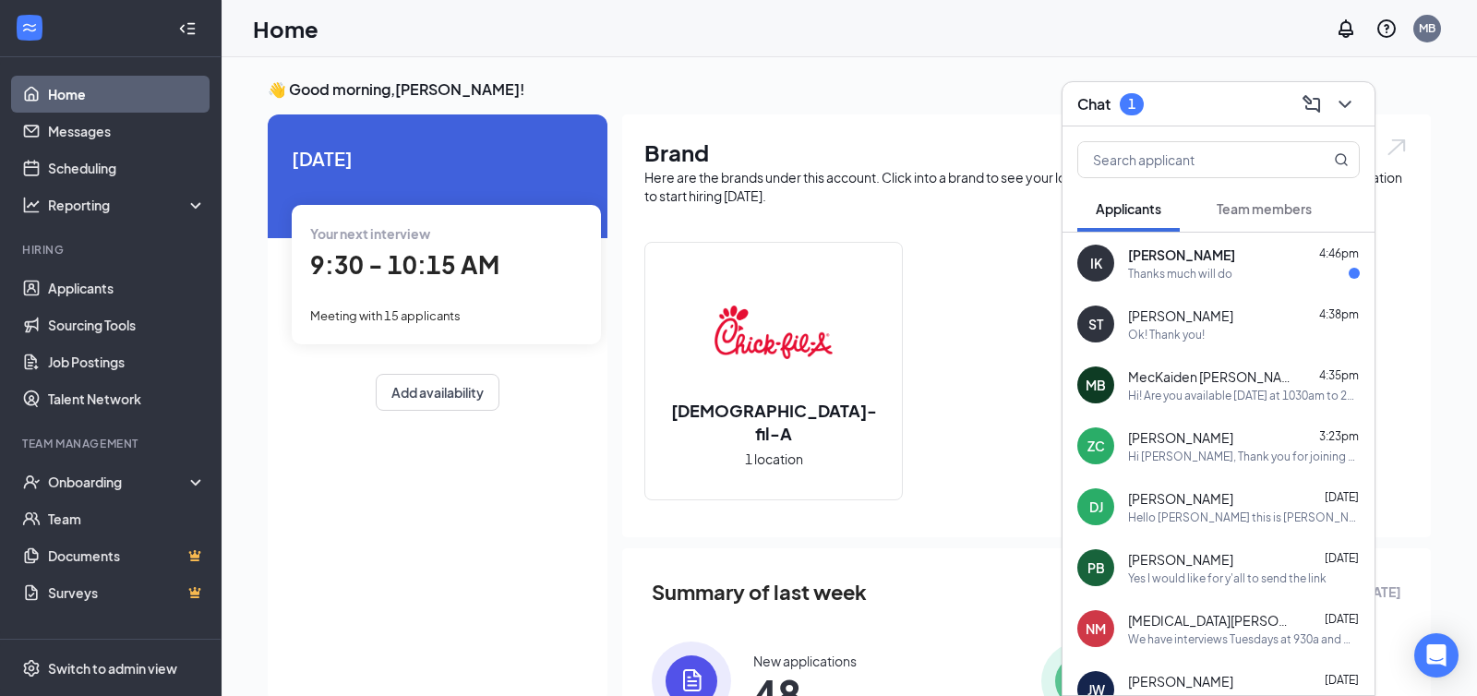
click at [1198, 259] on span "[PERSON_NAME]" at bounding box center [1181, 255] width 107 height 18
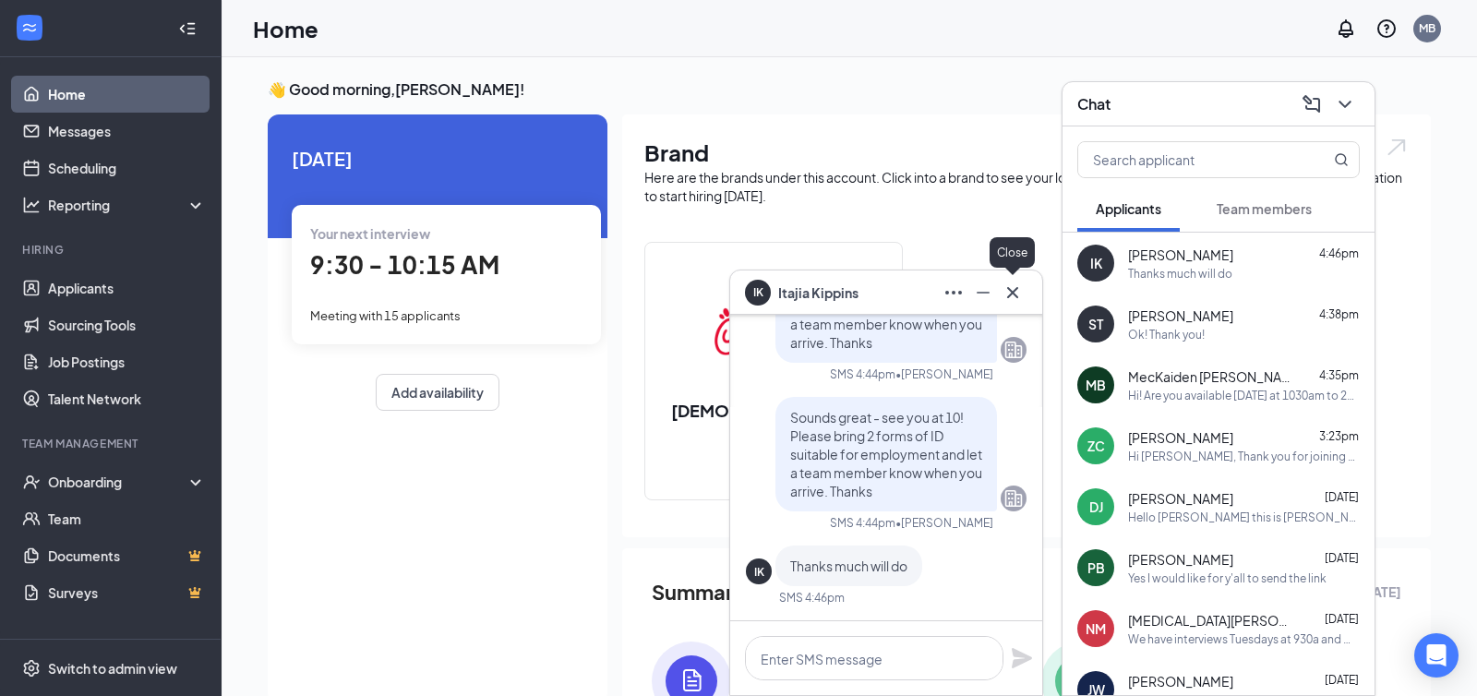
click at [1007, 293] on icon "Cross" at bounding box center [1013, 293] width 22 height 22
